Goal: Find specific page/section: Find specific page/section

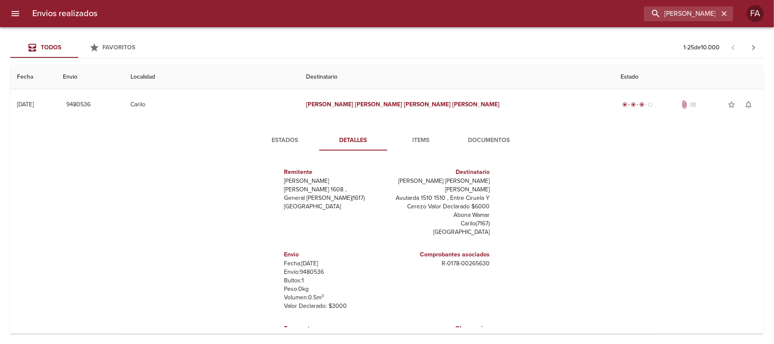
click at [684, 17] on input "[PERSON_NAME] [PERSON_NAME] [PERSON_NAME]" at bounding box center [681, 13] width 75 height 15
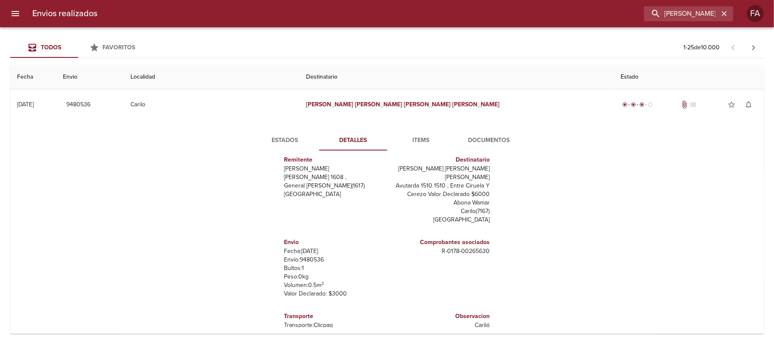
click at [684, 17] on input "[PERSON_NAME] [PERSON_NAME] [PERSON_NAME]" at bounding box center [681, 13] width 75 height 15
type input "[PERSON_NAME]"
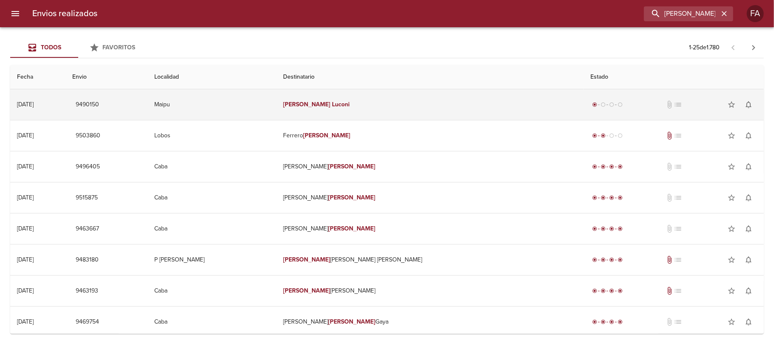
click at [393, 104] on td "[PERSON_NAME]" at bounding box center [429, 104] width 307 height 31
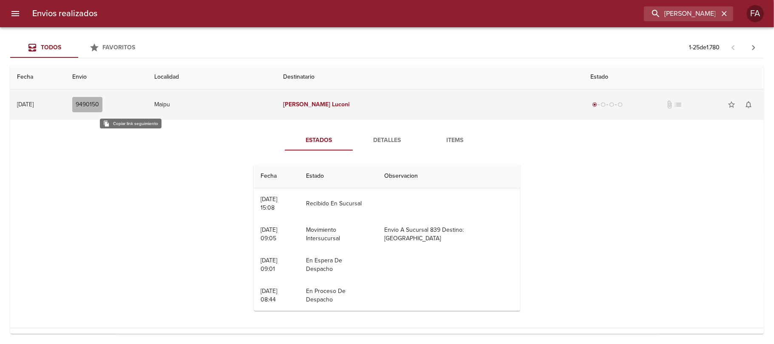
click at [99, 100] on span "9490150" at bounding box center [87, 104] width 23 height 11
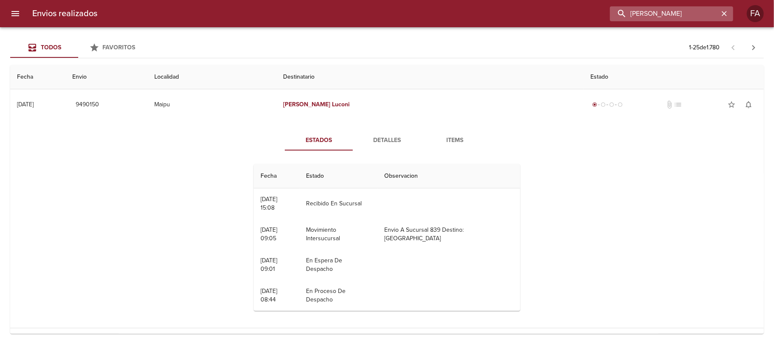
click at [683, 15] on input "[PERSON_NAME]" at bounding box center [664, 13] width 109 height 15
paste input "[PERSON_NAME]"
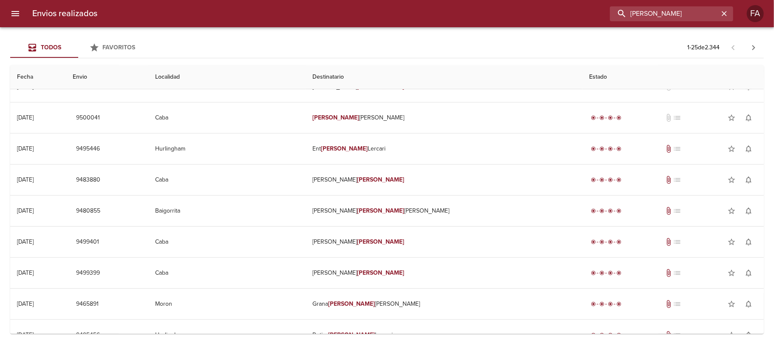
scroll to position [0, 0]
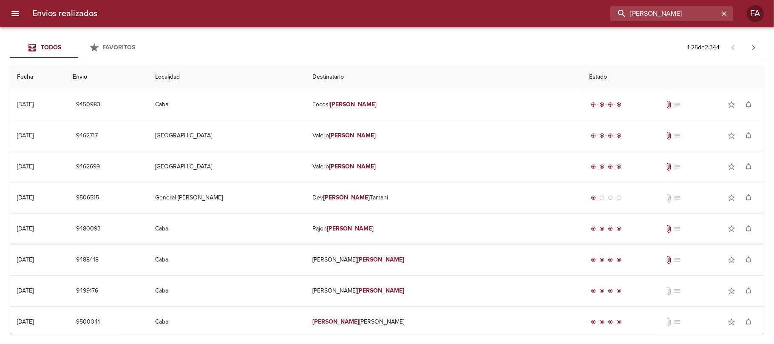
drag, startPoint x: 699, startPoint y: 16, endPoint x: 431, endPoint y: 57, distance: 271.2
click at [431, 0] on div "Envios realizados [PERSON_NAME] FA Todos Favoritos 1 - 25 de 2.344 Fecha Envio …" at bounding box center [387, 0] width 774 height 0
paste input "[PERSON_NAME] SOCIEDAD ANONIMA"
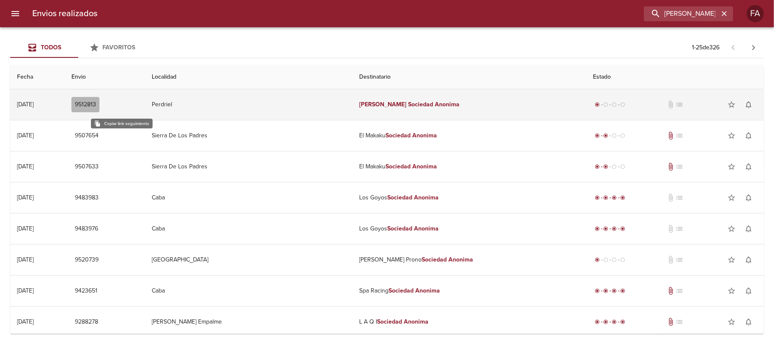
click at [96, 105] on span "9512813" at bounding box center [85, 104] width 21 height 11
click at [145, 105] on td "9512813" at bounding box center [105, 104] width 80 height 31
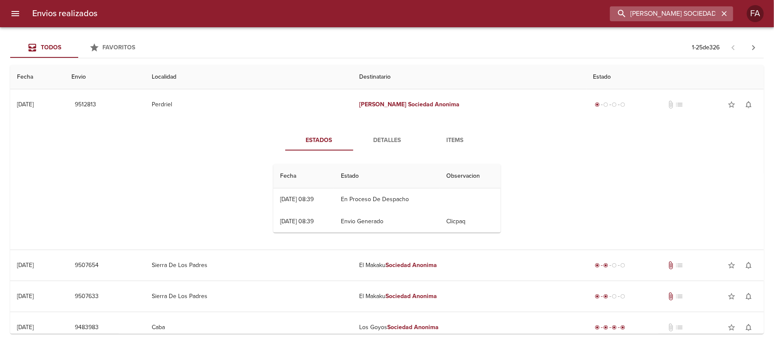
click at [665, 12] on input "[PERSON_NAME] SOCIEDAD ANONIMA" at bounding box center [664, 13] width 109 height 15
paste input "[PERSON_NAME]"
type input "[PERSON_NAME]"
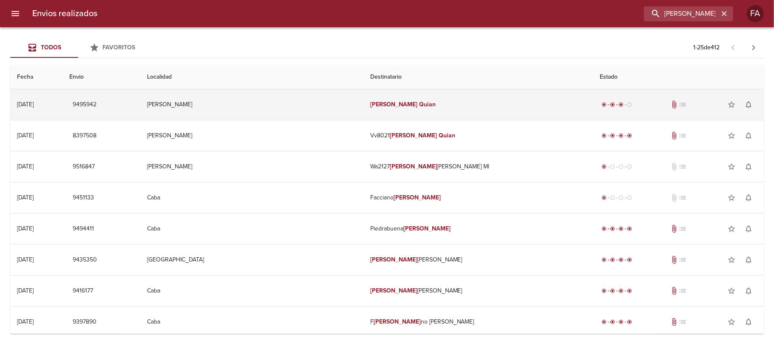
click at [419, 108] on em "Quian" at bounding box center [427, 104] width 17 height 7
